Goal: Check status: Check status

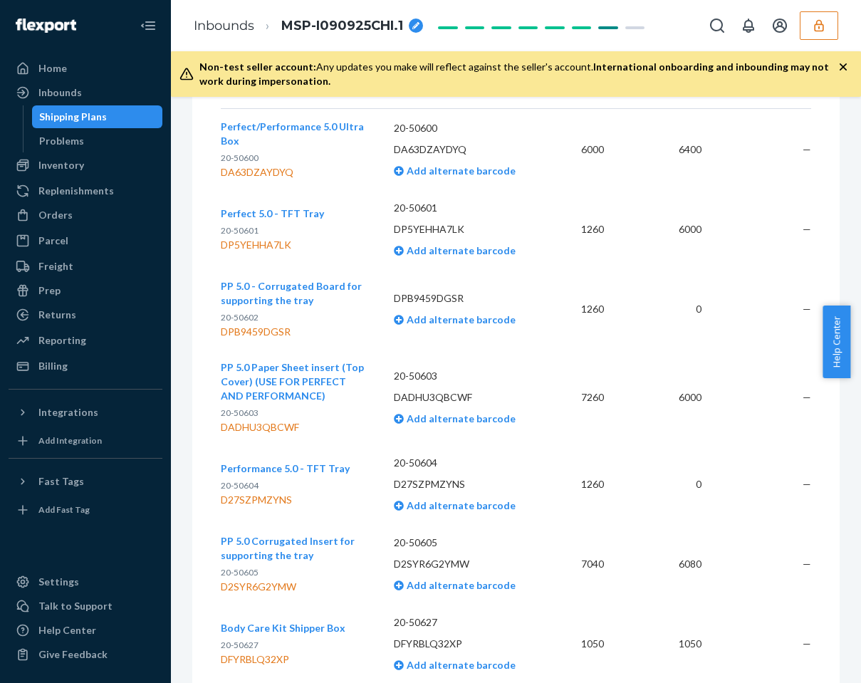
scroll to position [3436, 0]
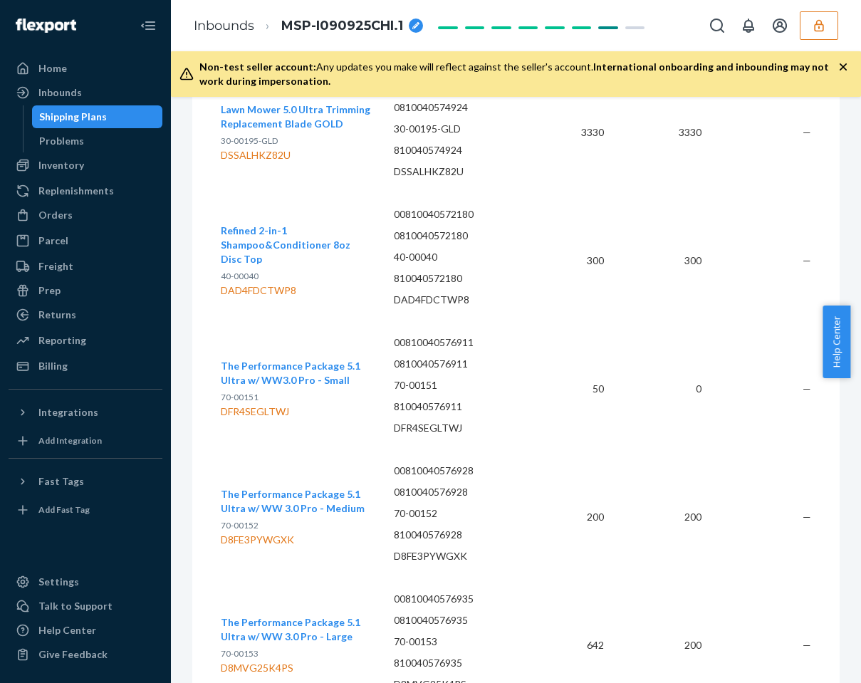
click at [266, 362] on span "The Performance Package 5.1 Ultra w/ WW3.0 Pro - Small" at bounding box center [291, 373] width 140 height 26
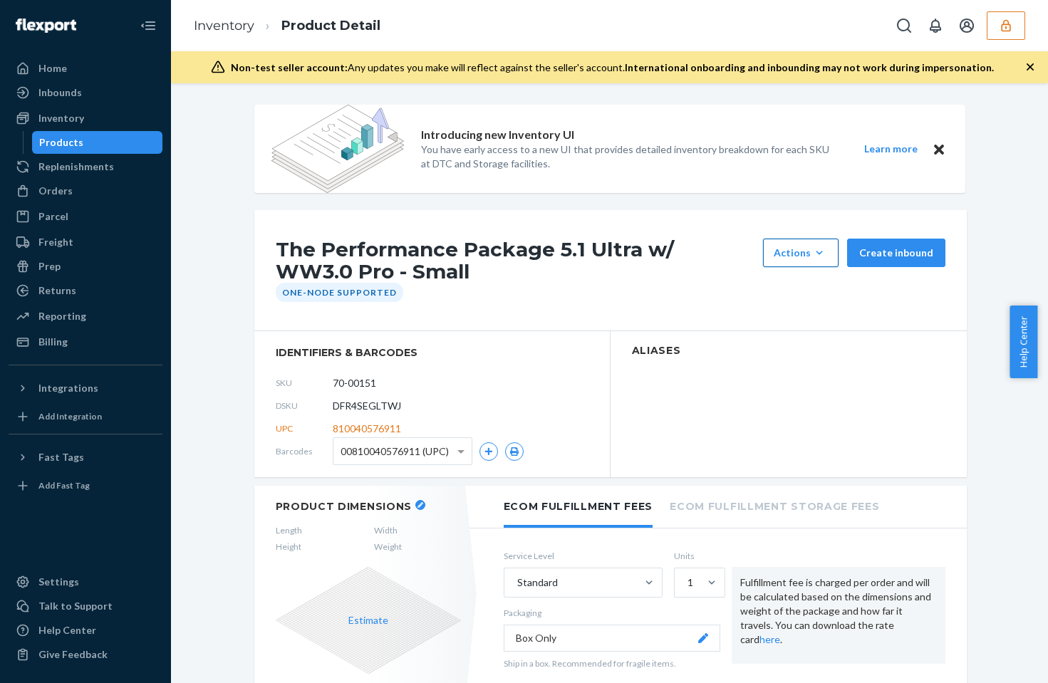
click at [789, 262] on button "Actions Hide" at bounding box center [801, 253] width 76 height 29
click at [794, 259] on div "Actions" at bounding box center [801, 253] width 54 height 14
click at [695, 252] on h1 "The Performance Package 5.1 Ultra w/ WW3.0 Pro - Small" at bounding box center [516, 261] width 480 height 44
click at [457, 452] on span at bounding box center [460, 452] width 7 height 5
click at [457, 452] on span at bounding box center [460, 452] width 7 height 4
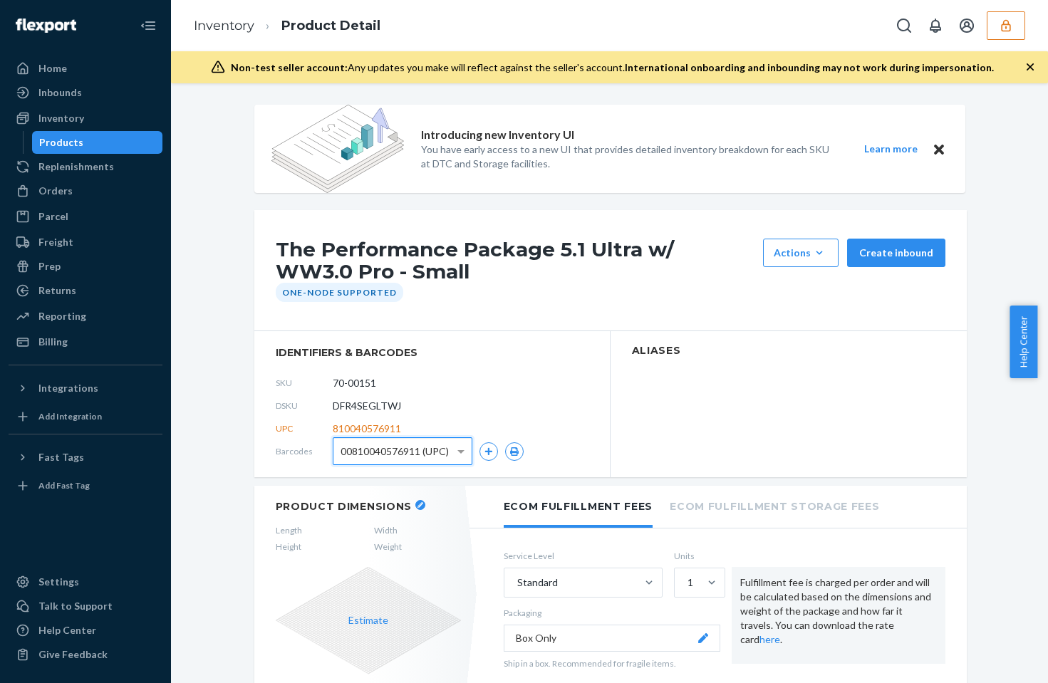
click at [499, 395] on div "DSKU DFR4SEGLTWJ" at bounding box center [432, 406] width 313 height 23
